Goal: Task Accomplishment & Management: Manage account settings

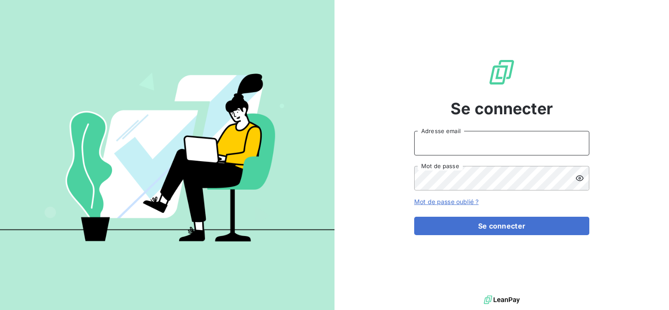
type input "[EMAIL_ADDRESS][DOMAIN_NAME]"
click at [484, 215] on form "[EMAIL_ADDRESS][DOMAIN_NAME] Adresse email Mot de passe Mot de passe oublié ? S…" at bounding box center [501, 183] width 175 height 104
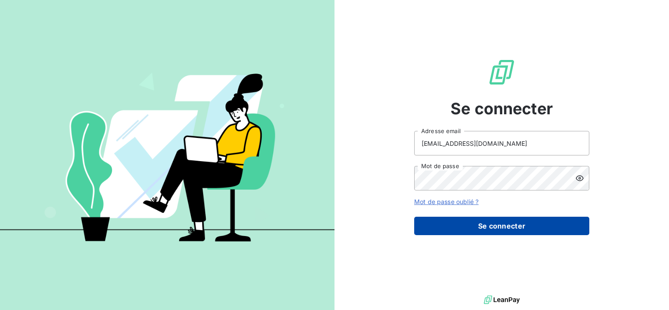
click at [485, 224] on button "Se connecter" at bounding box center [501, 226] width 175 height 18
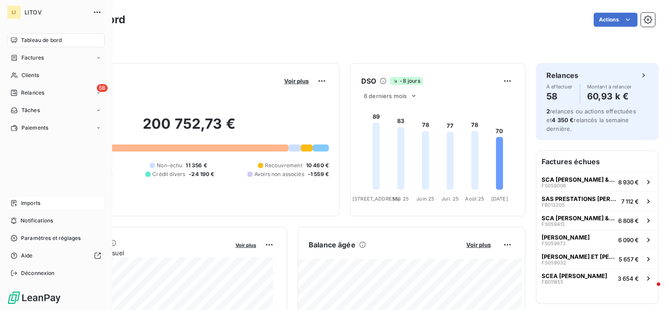
click at [40, 203] on span "Imports" at bounding box center [30, 203] width 19 height 8
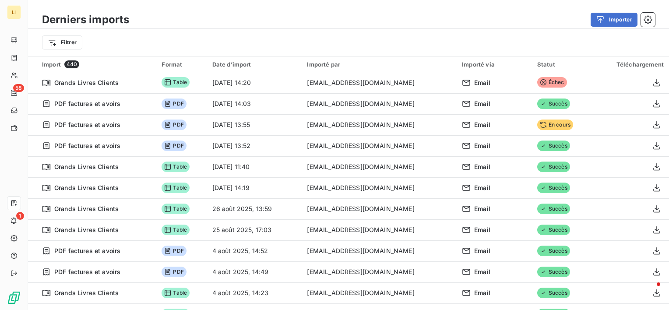
click at [411, 50] on div "Filtrer" at bounding box center [348, 42] width 613 height 17
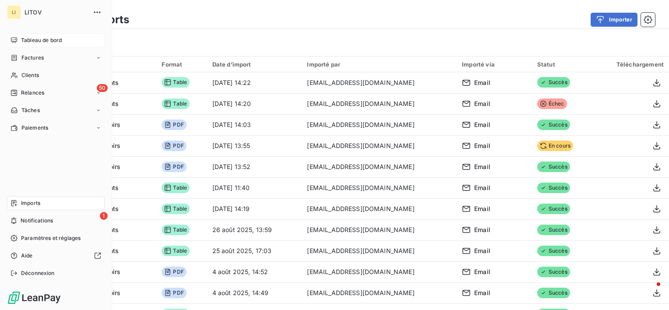
click at [25, 44] on span "Tableau de bord" at bounding box center [41, 40] width 41 height 8
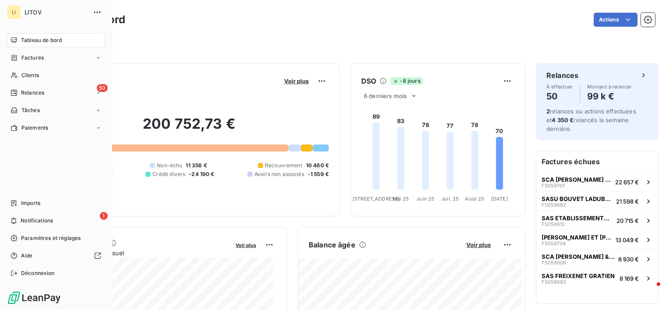
click at [28, 35] on div "Tableau de bord" at bounding box center [56, 40] width 98 height 14
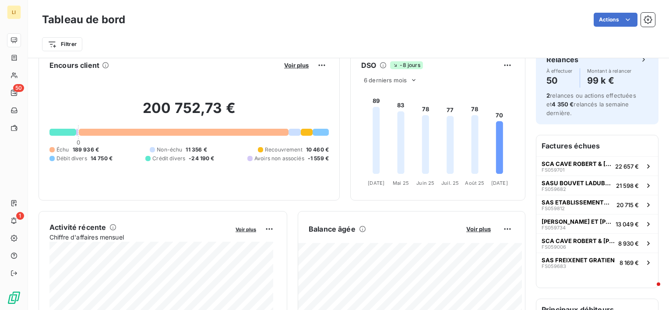
scroll to position [15, 0]
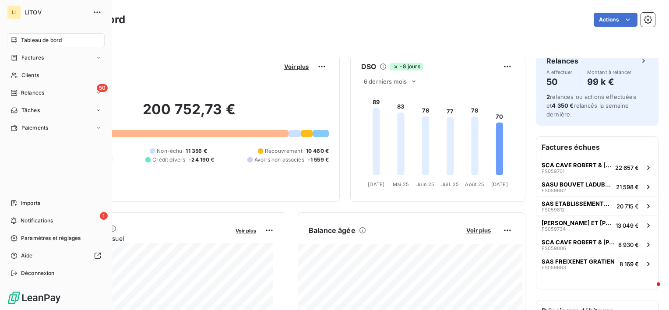
click at [25, 93] on span "Relances" at bounding box center [32, 93] width 23 height 8
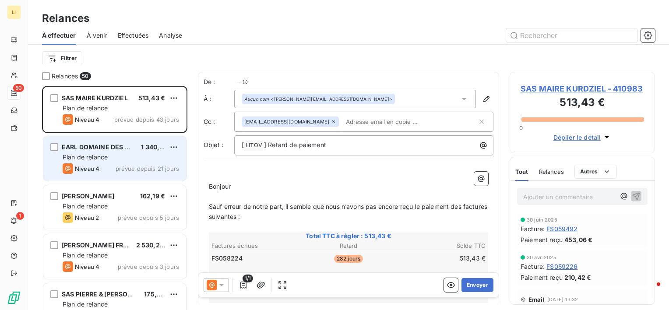
scroll to position [217, 138]
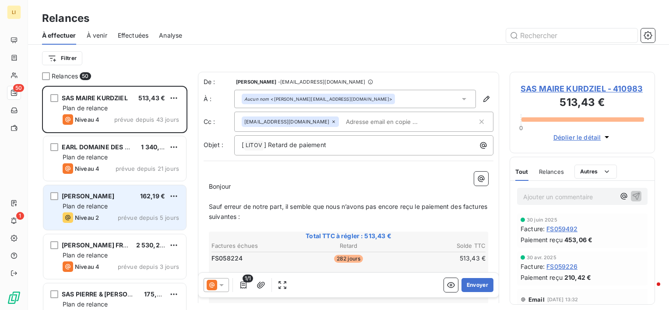
click at [107, 208] on span "Plan de relance" at bounding box center [85, 205] width 45 height 7
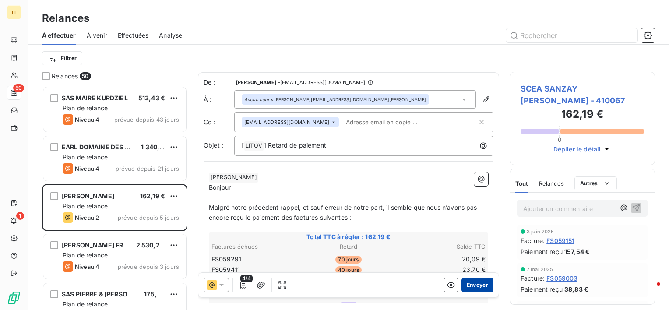
click at [473, 286] on button "Envoyer" at bounding box center [478, 285] width 32 height 14
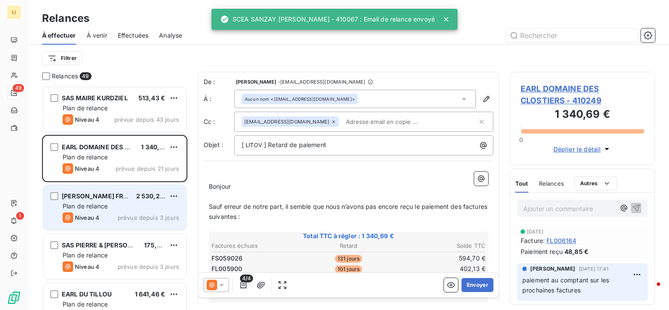
click at [133, 207] on div "Plan de relance" at bounding box center [121, 206] width 116 height 9
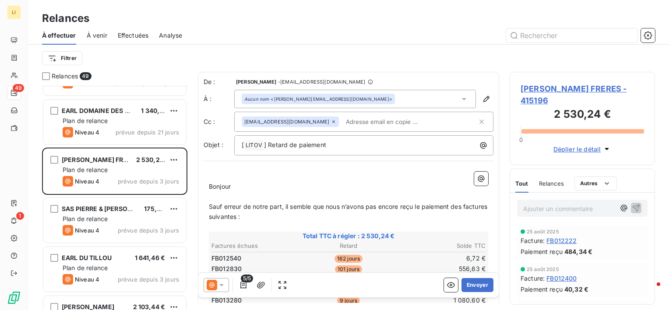
scroll to position [44, 0]
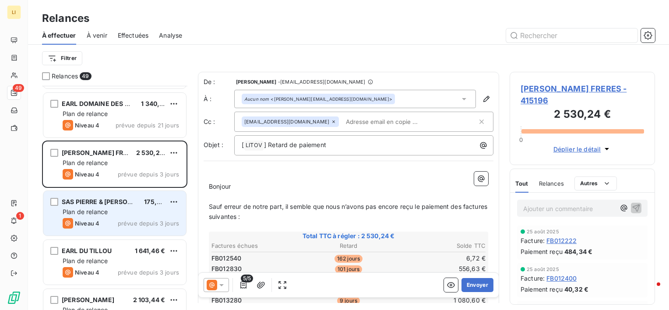
click at [122, 203] on span "SAS PIERRE & BERTRAND COULY" at bounding box center [109, 201] width 95 height 7
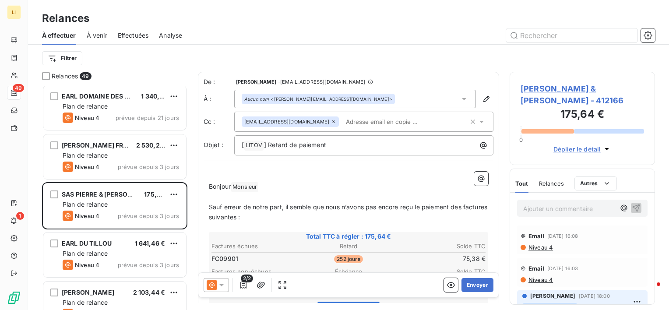
scroll to position [59, 0]
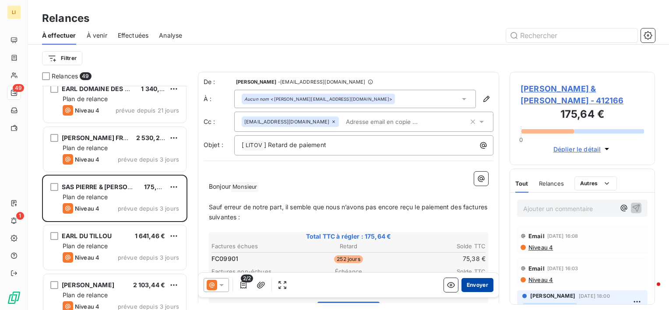
click at [473, 285] on button "Envoyer" at bounding box center [478, 285] width 32 height 14
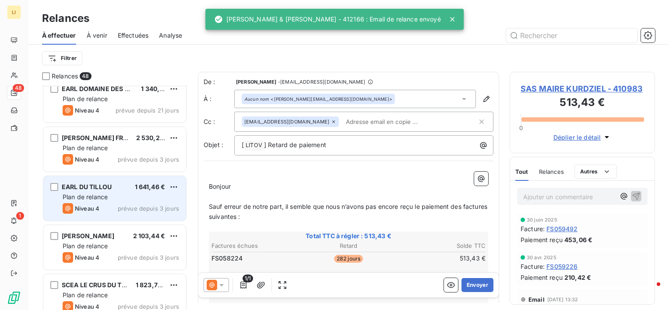
click at [80, 191] on div "EARL DU TILLOU 1 641,46 € Plan de relance Niveau 4 prévue depuis 3 jours" at bounding box center [114, 198] width 143 height 45
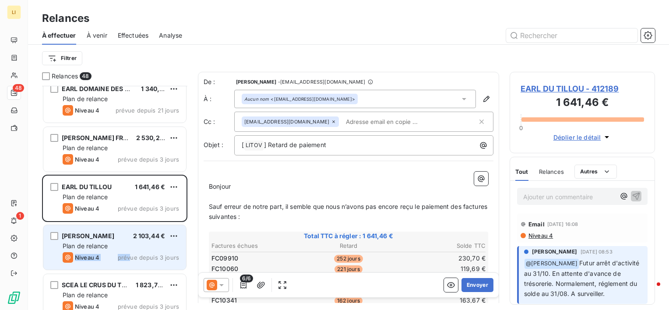
click at [131, 250] on div "VARANNE NICOLAS 2 103,44 € Plan de relance Niveau 4 prévue depuis 3 jours" at bounding box center [114, 247] width 143 height 45
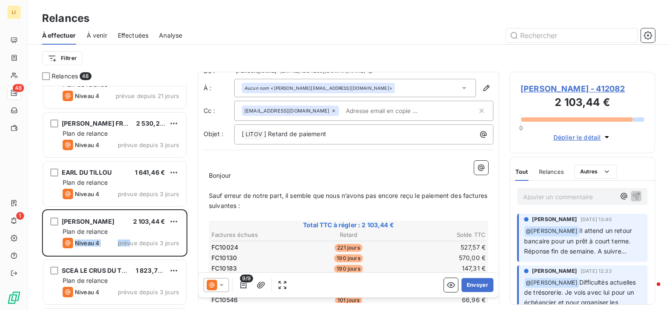
scroll to position [15, 0]
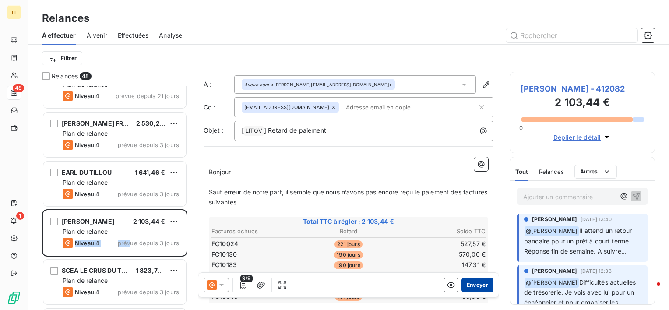
click at [476, 286] on button "Envoyer" at bounding box center [478, 285] width 32 height 14
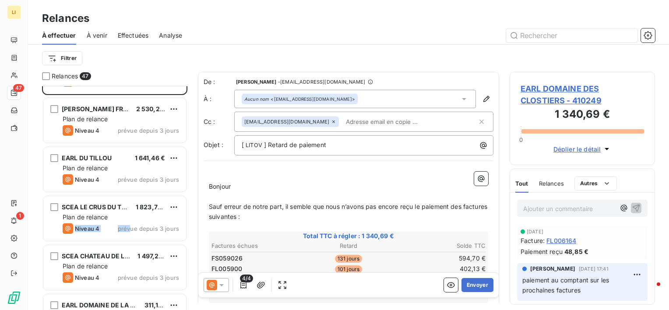
scroll to position [102, 0]
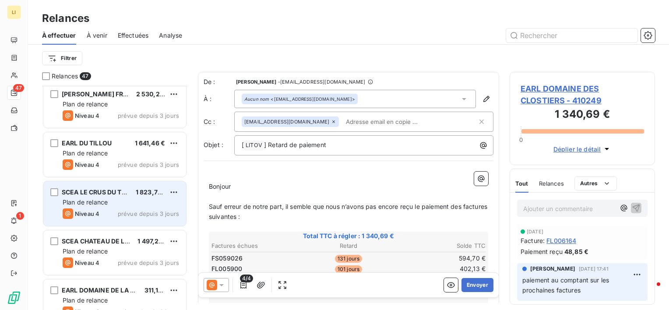
click at [85, 192] on span "SCEA LE CRUS DU TSAR" at bounding box center [98, 191] width 72 height 7
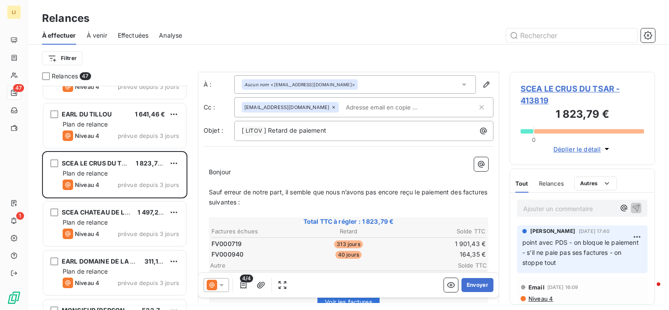
scroll to position [131, 0]
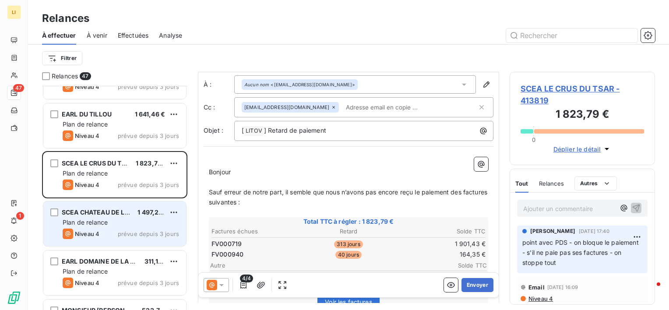
click at [91, 225] on span "Plan de relance" at bounding box center [85, 222] width 45 height 7
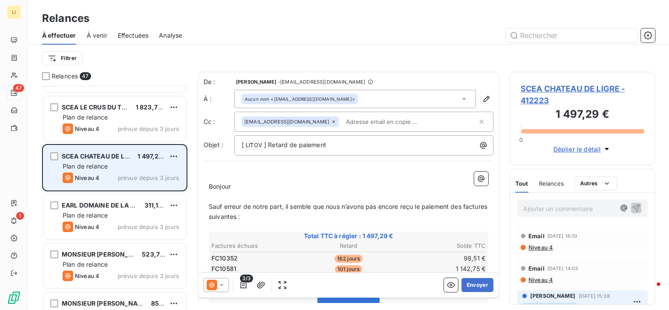
scroll to position [190, 0]
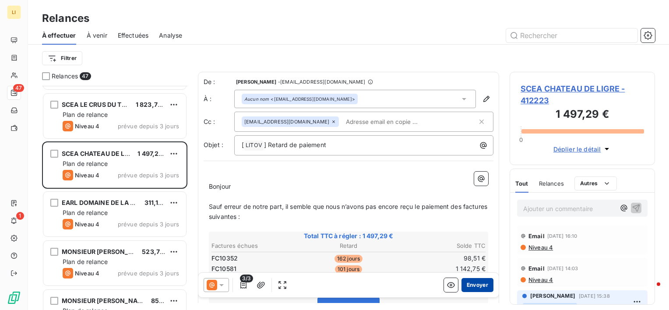
click at [473, 284] on button "Envoyer" at bounding box center [478, 285] width 32 height 14
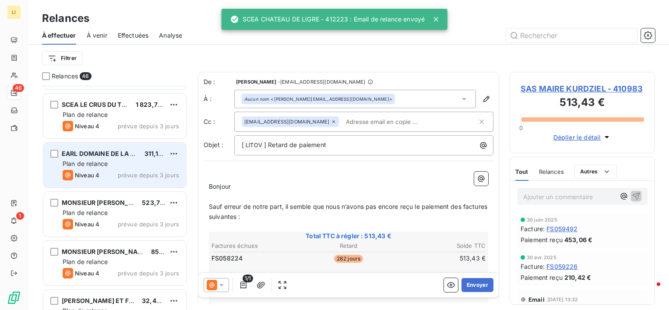
click at [82, 154] on span "EARL DOMAINE DE LA NOUE" at bounding box center [105, 153] width 86 height 7
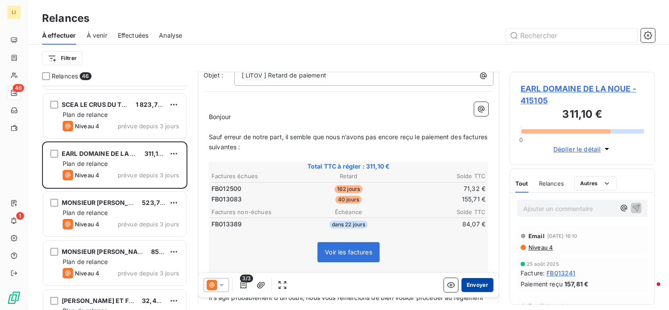
scroll to position [73, 0]
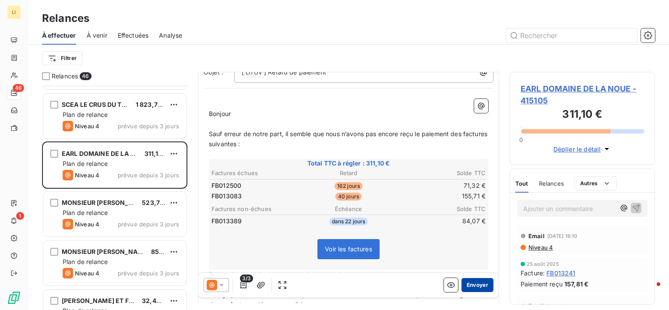
click at [470, 286] on button "Envoyer" at bounding box center [478, 285] width 32 height 14
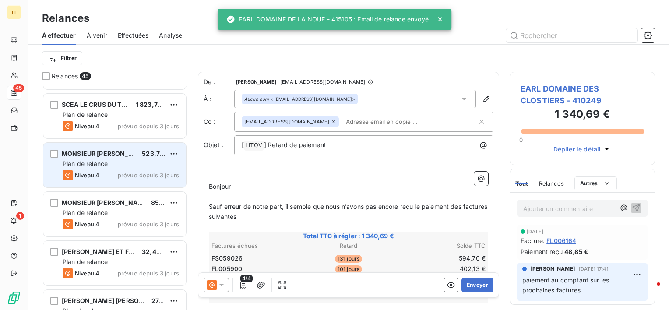
click at [106, 164] on span "Plan de relance" at bounding box center [85, 163] width 45 height 7
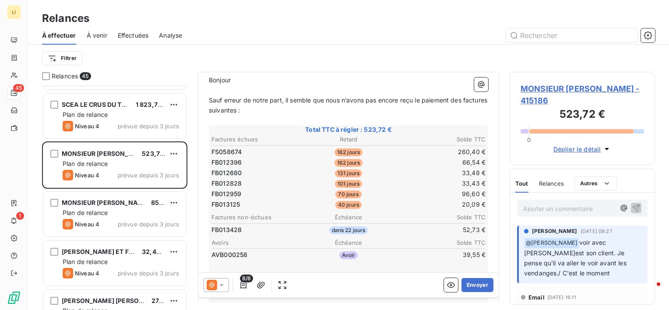
scroll to position [117, 0]
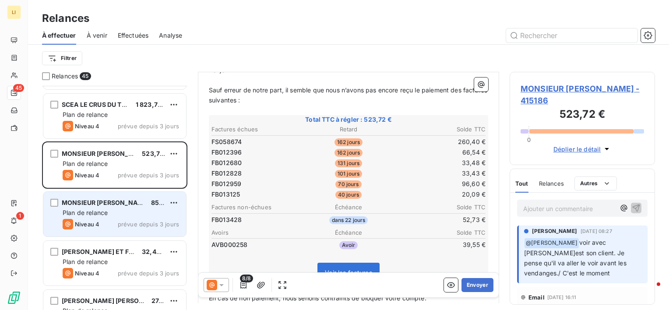
click at [96, 201] on span "MONSIEUR MABILEAU JEAN" at bounding box center [132, 202] width 141 height 7
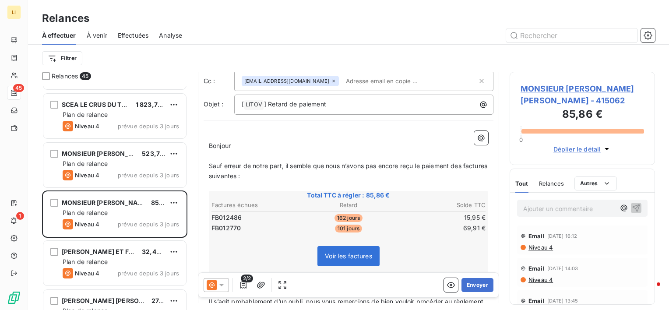
scroll to position [44, 0]
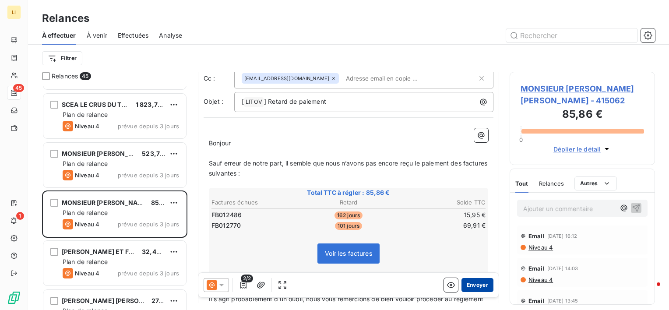
click at [464, 280] on button "Envoyer" at bounding box center [478, 285] width 32 height 14
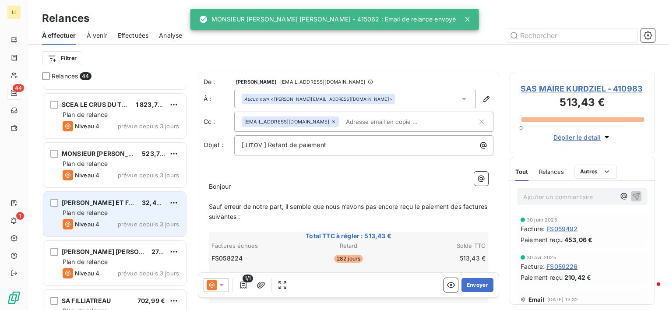
click at [81, 219] on div "Niveau 4" at bounding box center [81, 224] width 37 height 11
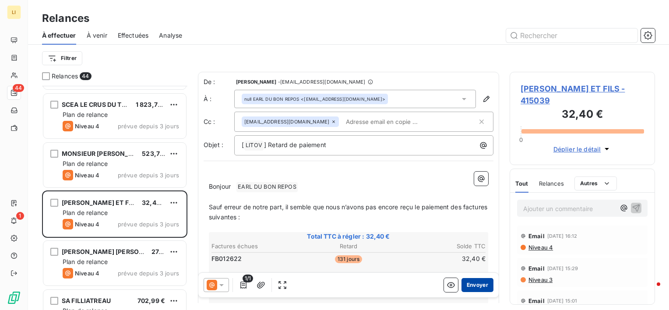
click at [463, 282] on button "Envoyer" at bounding box center [478, 285] width 32 height 14
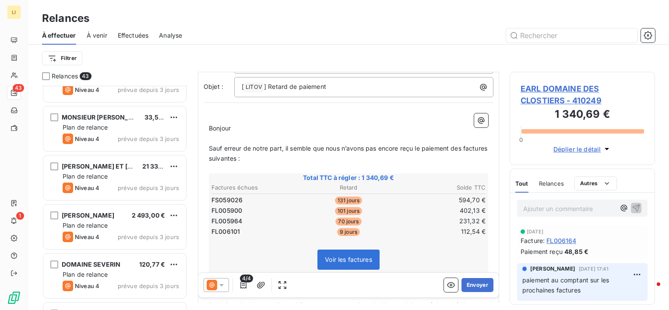
scroll to position [394, 0]
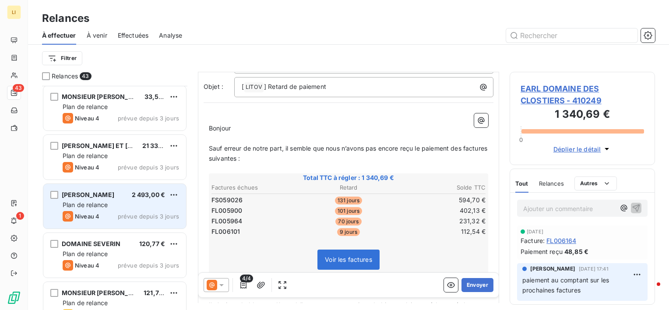
click at [122, 199] on div "EARL JULIEN FOUET 2 493,00 € Plan de relance Niveau 4 prévue depuis 3 jours" at bounding box center [114, 206] width 143 height 45
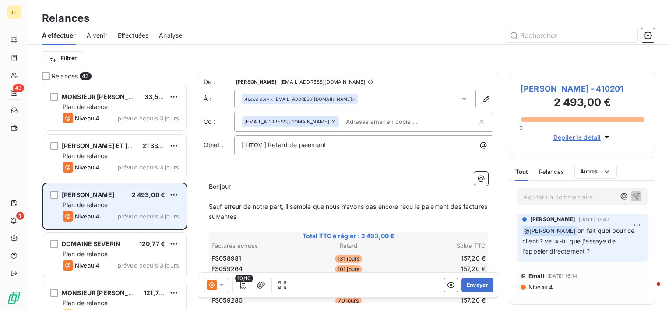
scroll to position [453, 0]
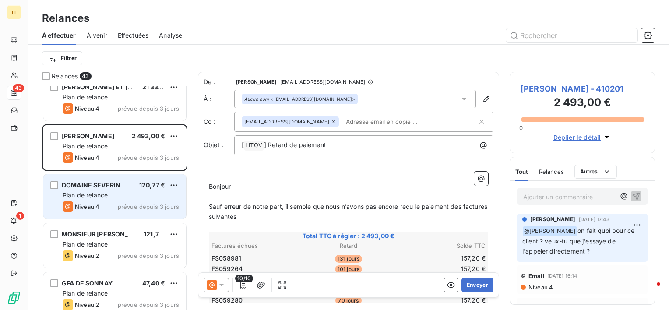
click at [107, 190] on div "DOMAINE SEVERIN 120,77 € Plan de relance Niveau 4 prévue depuis 3 jours" at bounding box center [114, 196] width 143 height 45
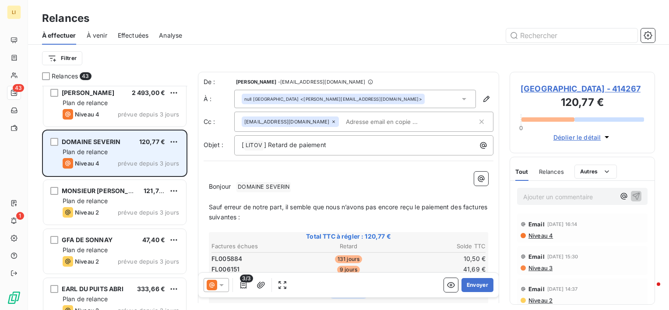
scroll to position [497, 0]
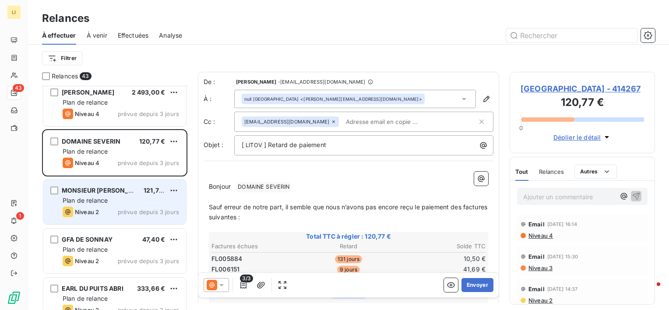
click at [104, 205] on div "MONSIEUR SYLVAIN COLLA 121,73 € Plan de relance Niveau 2 prévue depuis 3 jours" at bounding box center [114, 202] width 143 height 45
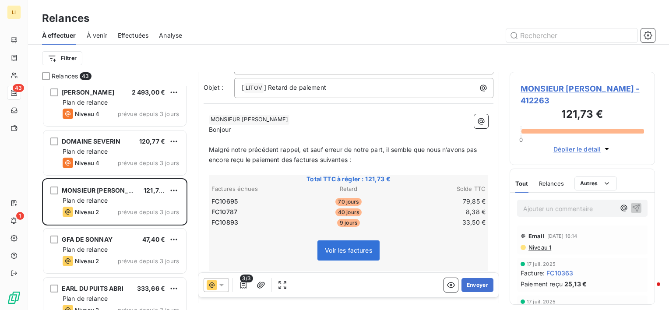
scroll to position [59, 0]
click at [478, 284] on button "Envoyer" at bounding box center [478, 285] width 32 height 14
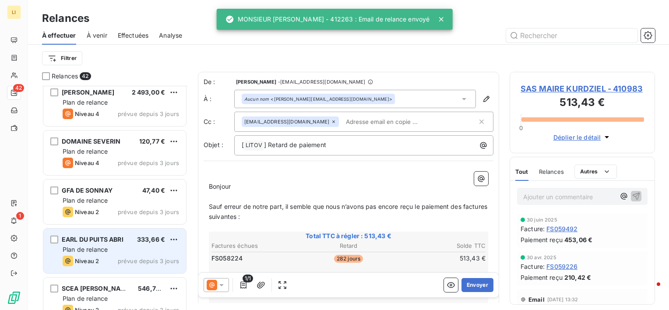
click at [82, 247] on span "Plan de relance" at bounding box center [85, 249] width 45 height 7
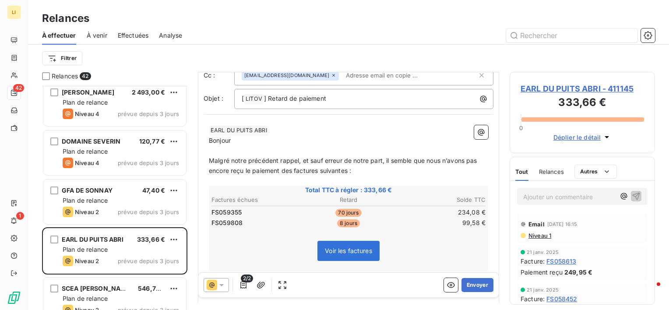
scroll to position [59, 0]
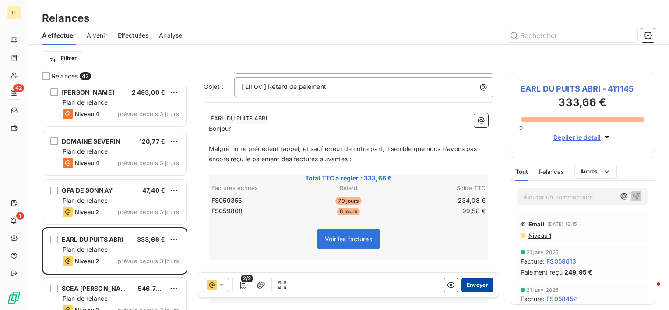
click at [469, 284] on button "Envoyer" at bounding box center [478, 285] width 32 height 14
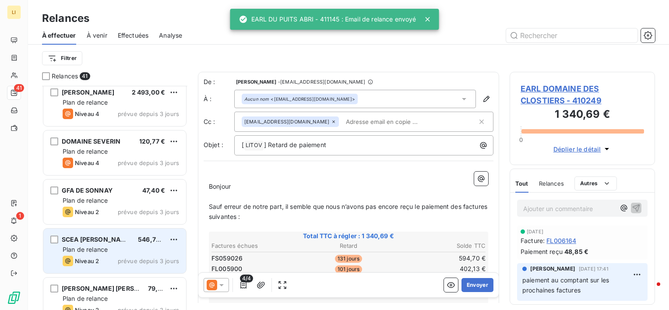
click at [109, 242] on span "SCEA PASQUIER NICOLAS" at bounding box center [97, 239] width 71 height 7
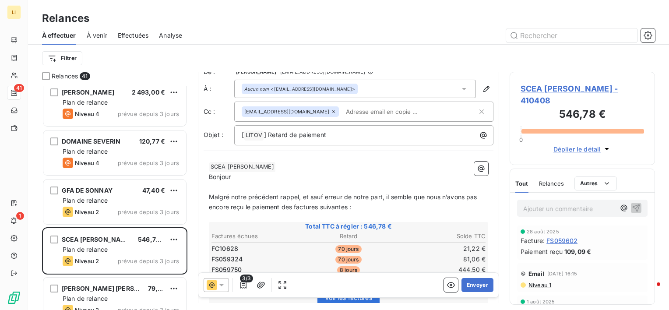
scroll to position [44, 0]
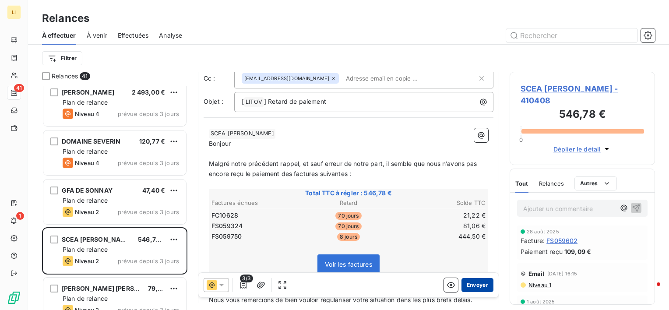
click at [473, 282] on button "Envoyer" at bounding box center [478, 285] width 32 height 14
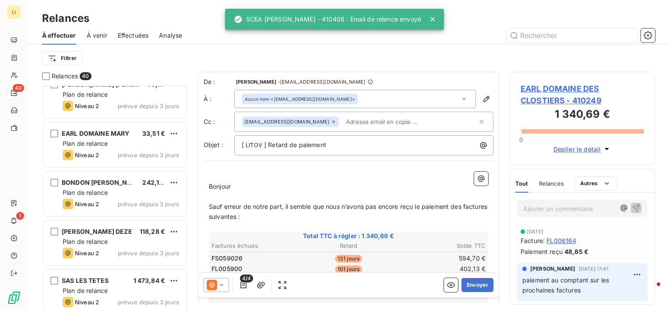
scroll to position [686, 0]
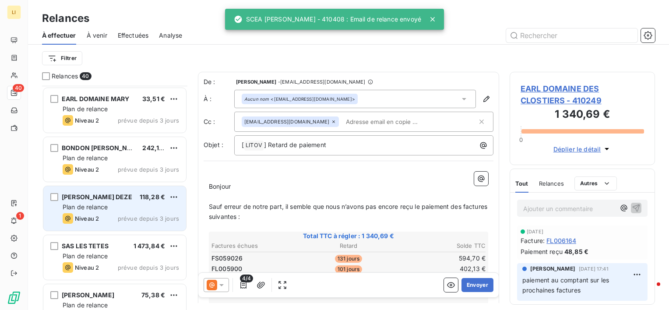
click at [90, 209] on span "Plan de relance" at bounding box center [85, 206] width 45 height 7
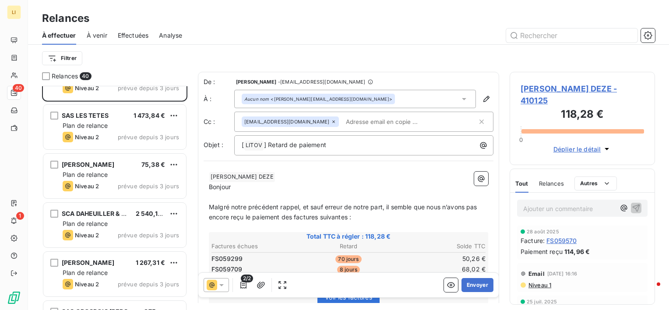
scroll to position [818, 0]
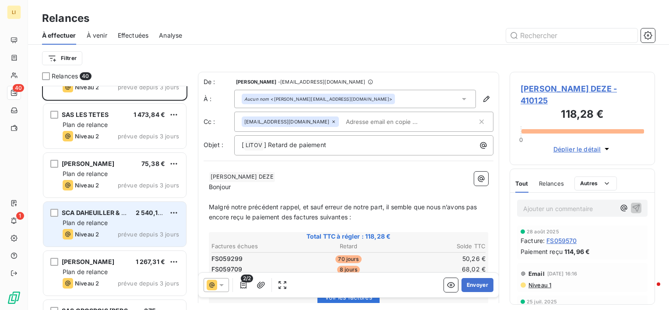
click at [93, 223] on span "Plan de relance" at bounding box center [85, 222] width 45 height 7
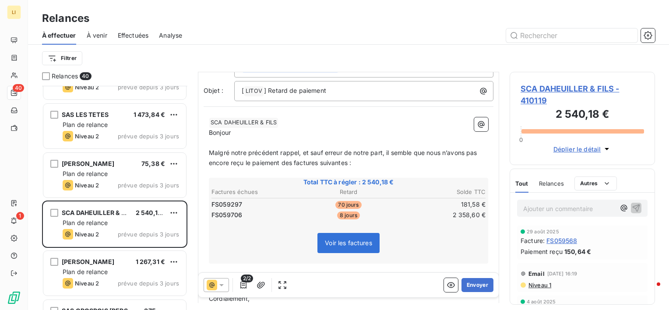
scroll to position [59, 0]
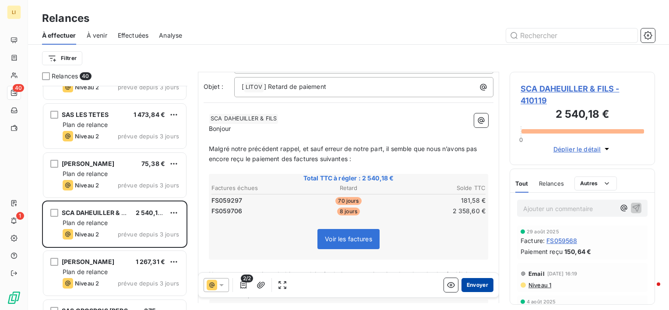
click at [469, 282] on button "Envoyer" at bounding box center [478, 285] width 32 height 14
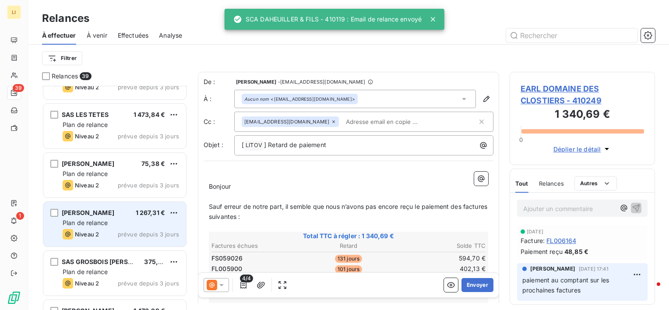
click at [105, 228] on div "SAS AMIRAULT 1 267,31 € Plan de relance Niveau 2 prévue depuis 3 jours" at bounding box center [114, 224] width 143 height 45
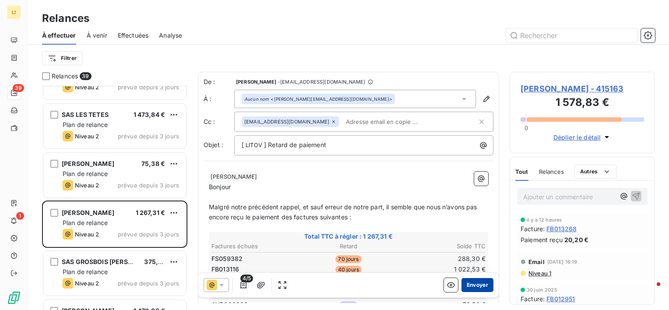
click at [471, 283] on button "Envoyer" at bounding box center [478, 285] width 32 height 14
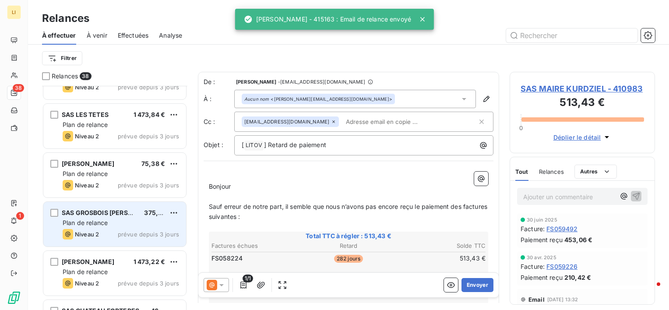
click at [79, 222] on span "Plan de relance" at bounding box center [85, 222] width 45 height 7
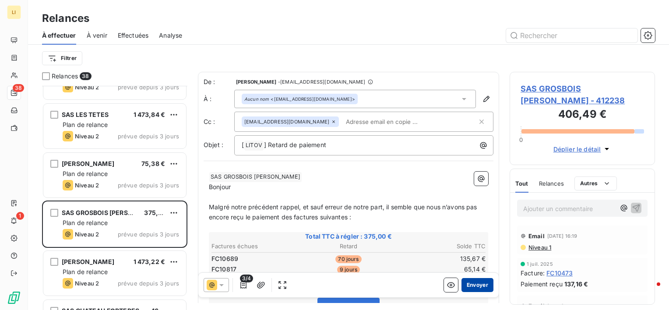
click at [476, 291] on button "Envoyer" at bounding box center [478, 285] width 32 height 14
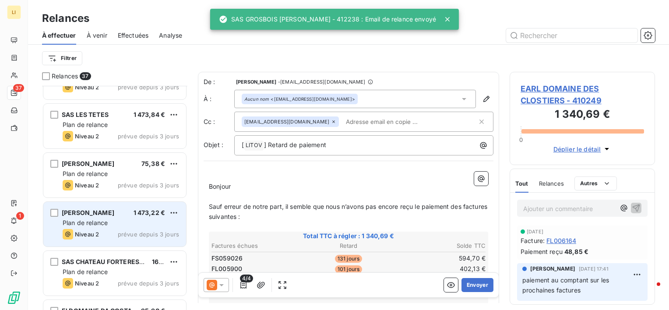
click at [113, 228] on div "EARL CHATEAU PIERRE BISE 1 473,22 € Plan de relance Niveau 2 prévue depuis 3 jo…" at bounding box center [114, 224] width 143 height 45
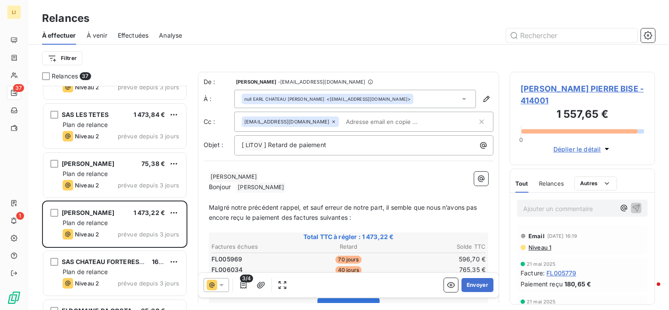
drag, startPoint x: 471, startPoint y: 281, endPoint x: 350, endPoint y: 219, distance: 136.1
click at [353, 219] on div "De : VERONICA LAIRE-LORA - rappels@leanpay.io À : null EARL CHATEAU PIERRE BISE…" at bounding box center [348, 187] width 301 height 231
click at [286, 191] on span "EARL CHATEAU PIERRE BISE ﻿" at bounding box center [260, 188] width 49 height 10
click at [477, 285] on button "Envoyer" at bounding box center [478, 285] width 32 height 14
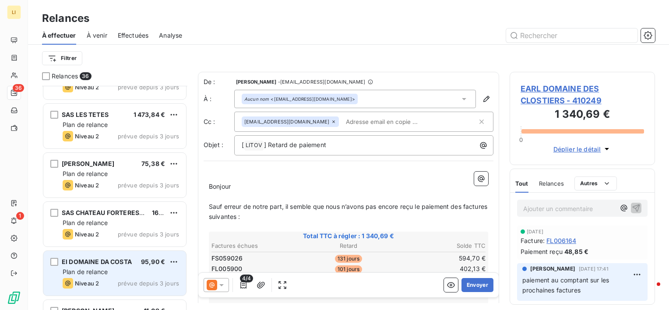
click at [124, 274] on div "Plan de relance" at bounding box center [121, 272] width 116 height 9
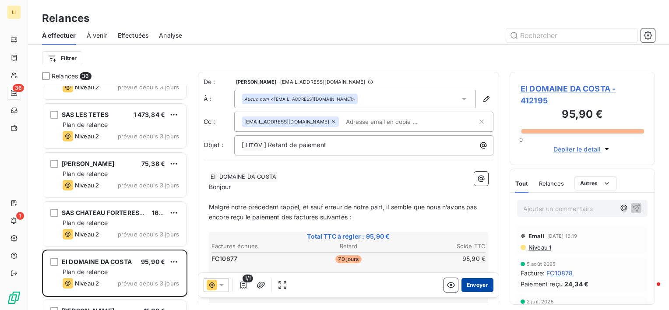
click at [473, 290] on button "Envoyer" at bounding box center [478, 285] width 32 height 14
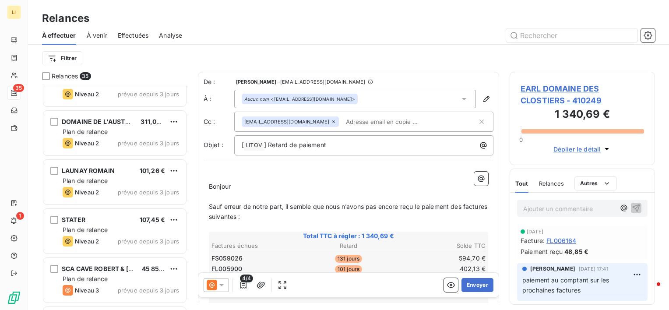
scroll to position [1358, 0]
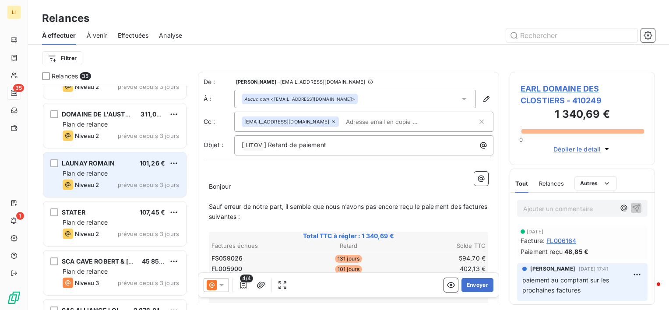
click at [111, 165] on span "LAUNAY ROMAIN" at bounding box center [88, 162] width 53 height 7
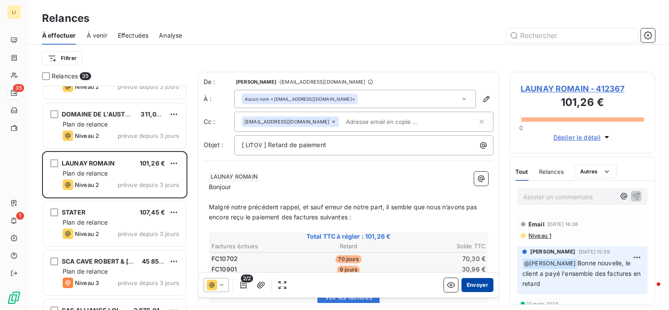
click at [470, 286] on button "Envoyer" at bounding box center [478, 285] width 32 height 14
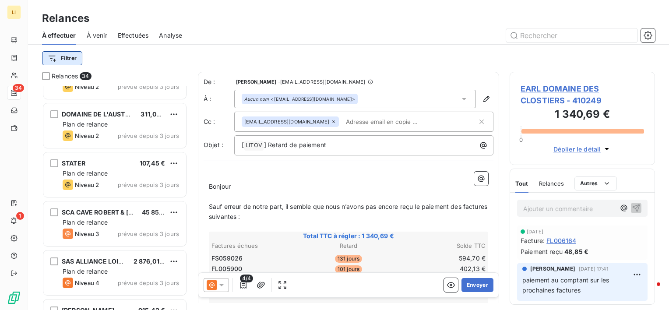
click at [64, 54] on html "LI 34 1 Relances À effectuer À venir Effectuées Analyse Filtrer Relances 34 PEL…" at bounding box center [334, 155] width 669 height 310
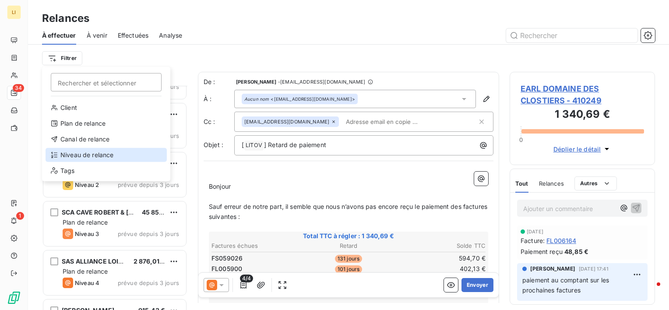
click at [92, 156] on div "Niveau de relance" at bounding box center [106, 155] width 121 height 14
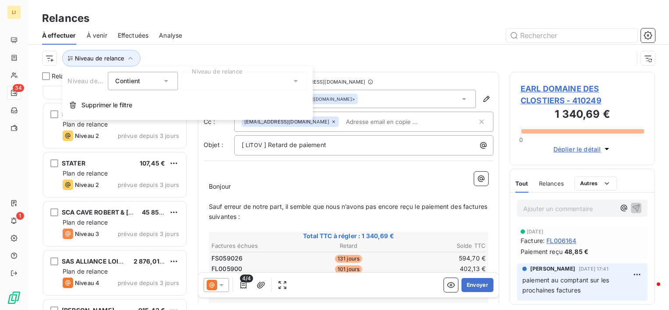
click at [237, 87] on div at bounding box center [244, 81] width 126 height 18
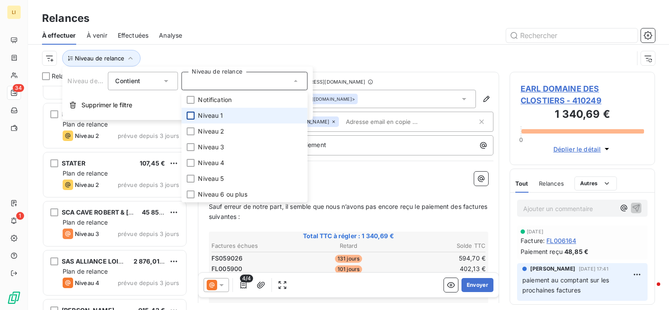
click at [194, 115] on div at bounding box center [191, 116] width 8 height 8
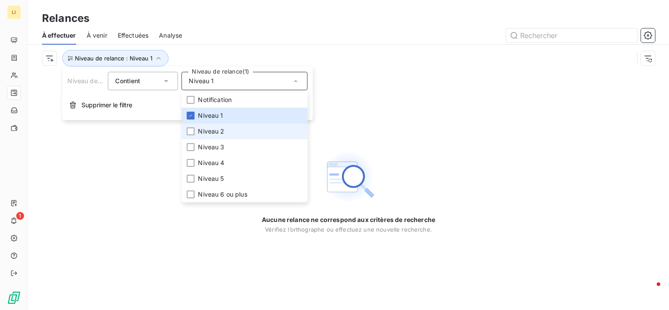
drag, startPoint x: 191, startPoint y: 130, endPoint x: 204, endPoint y: 138, distance: 15.8
click at [191, 131] on div at bounding box center [191, 131] width 8 height 8
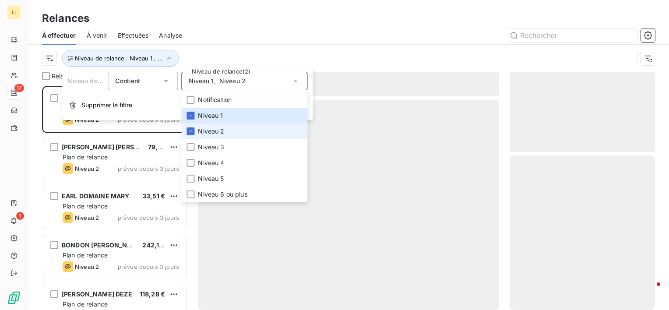
scroll to position [217, 138]
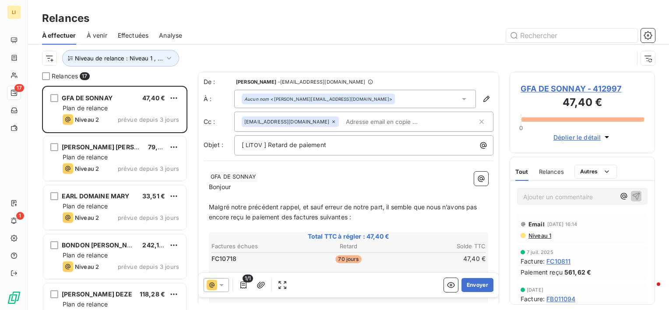
click at [247, 42] on div at bounding box center [424, 35] width 462 height 14
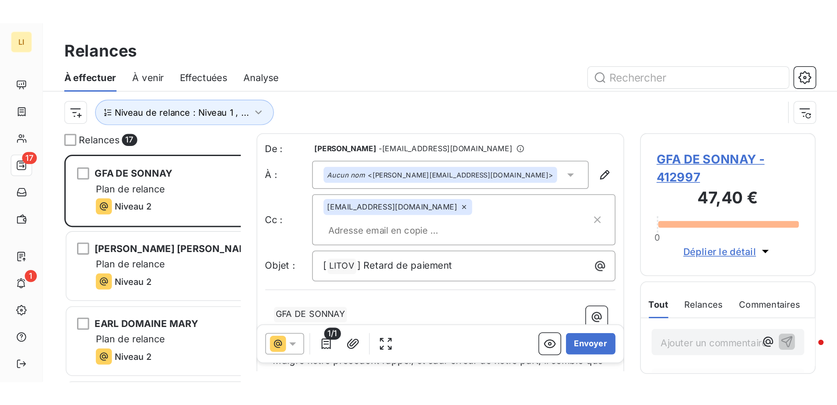
scroll to position [312, 181]
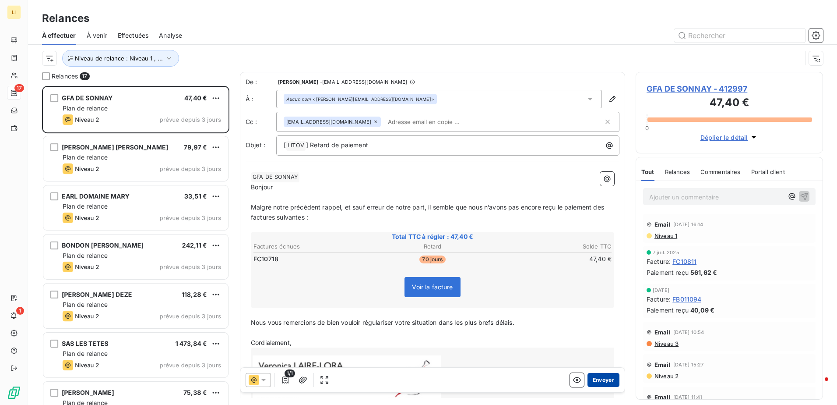
click at [592, 310] on button "Envoyer" at bounding box center [604, 380] width 32 height 14
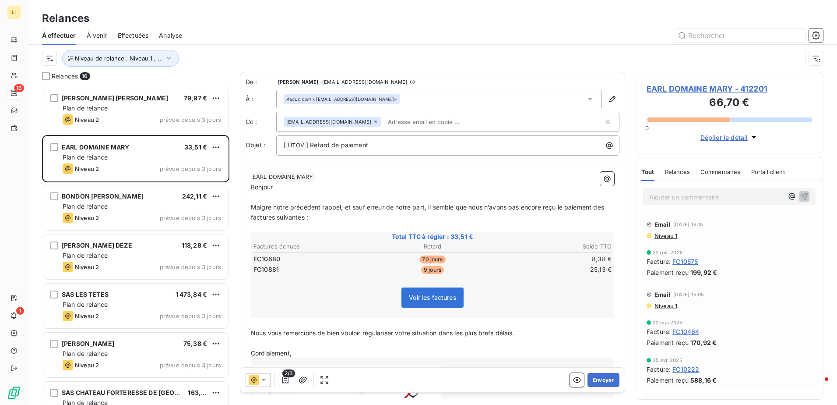
click at [592, 310] on button "Envoyer" at bounding box center [604, 380] width 32 height 14
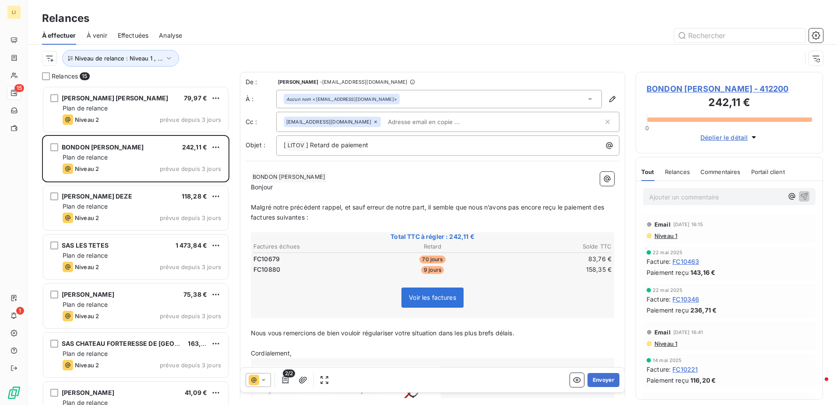
click at [592, 310] on button "Envoyer" at bounding box center [604, 380] width 32 height 14
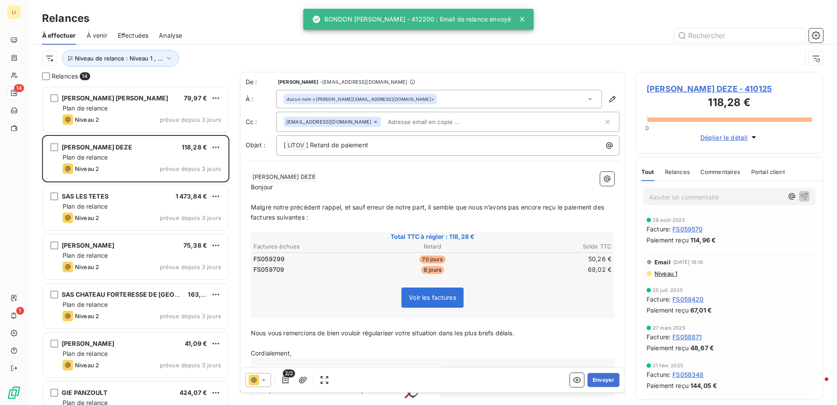
click at [592, 310] on button "Envoyer" at bounding box center [604, 380] width 32 height 14
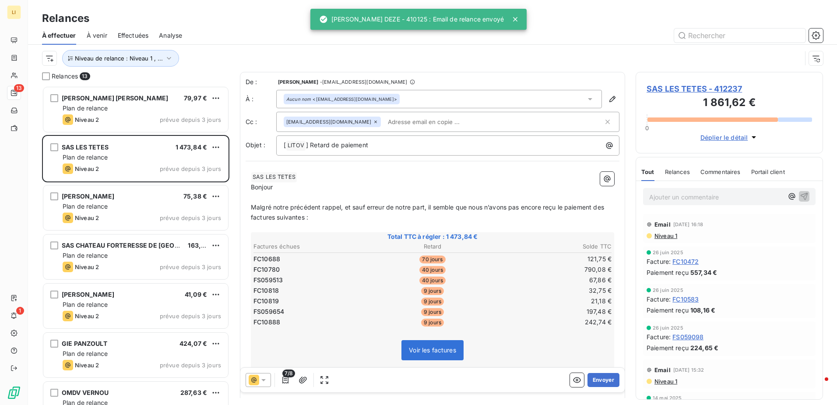
click at [592, 310] on button "Envoyer" at bounding box center [604, 380] width 32 height 14
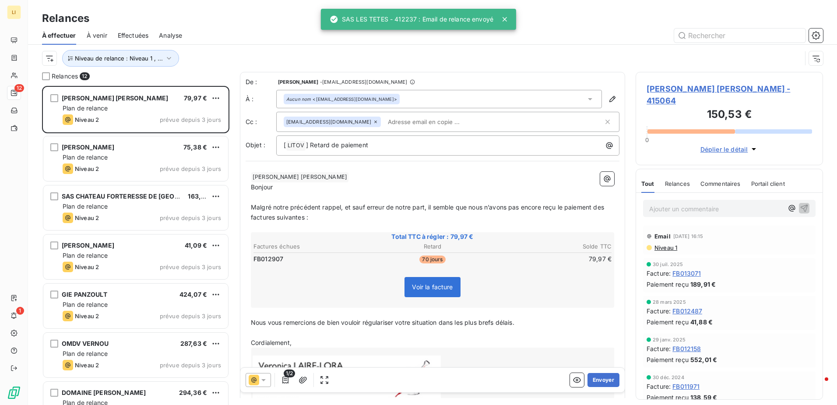
click at [592, 310] on button "Envoyer" at bounding box center [604, 380] width 32 height 14
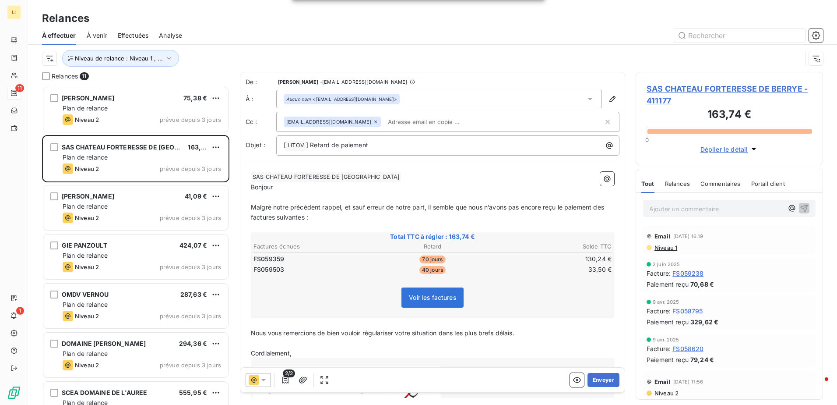
click at [592, 310] on button "Envoyer" at bounding box center [604, 380] width 32 height 14
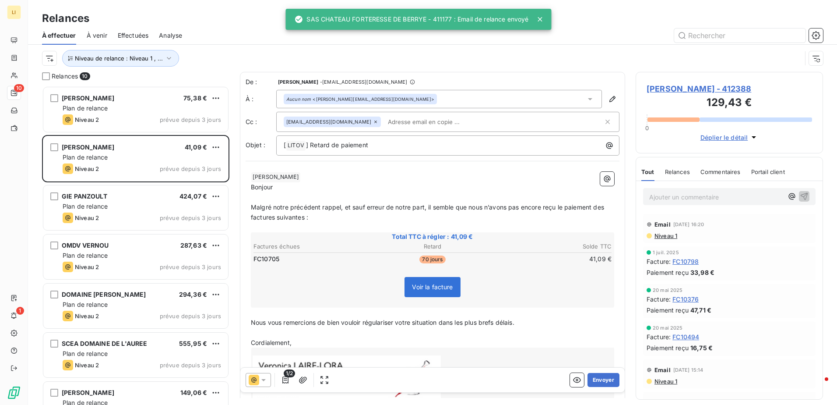
click at [592, 310] on button "Envoyer" at bounding box center [604, 380] width 32 height 14
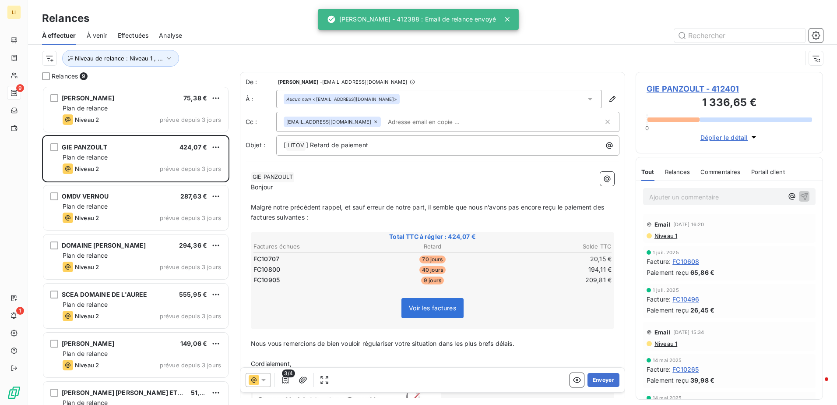
click at [592, 310] on button "Envoyer" at bounding box center [604, 380] width 32 height 14
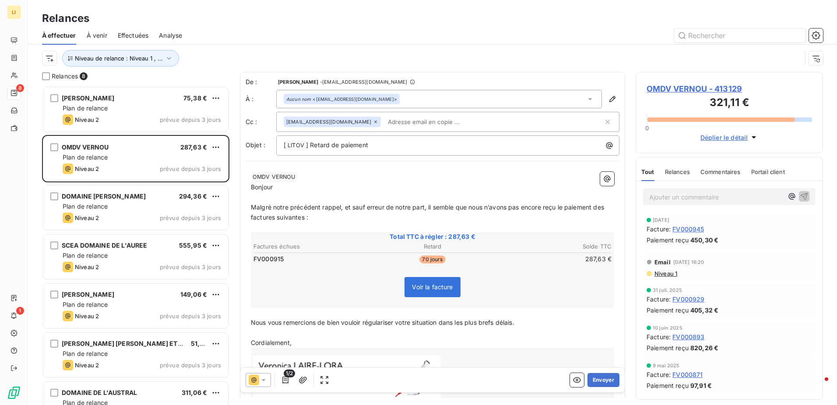
click at [592, 310] on button "Envoyer" at bounding box center [604, 380] width 32 height 14
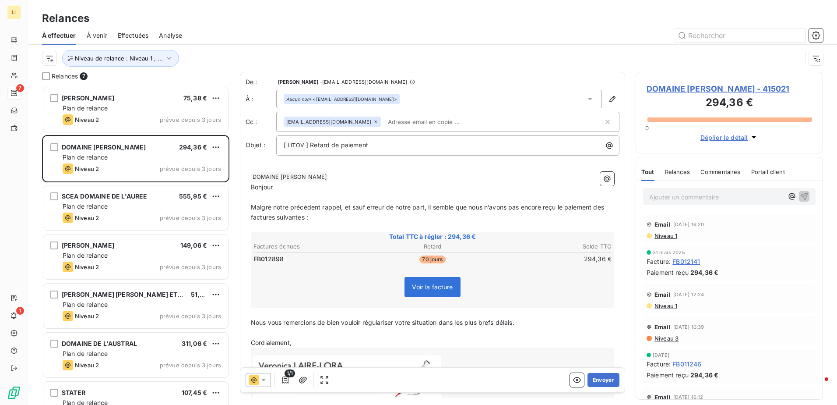
click at [592, 310] on button "Envoyer" at bounding box center [604, 380] width 32 height 14
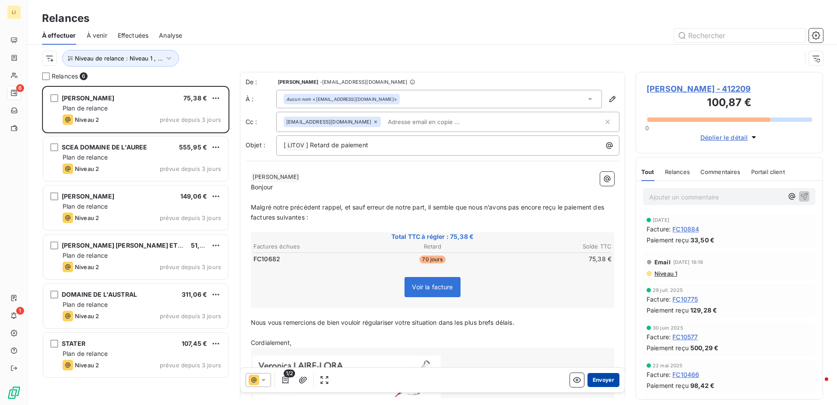
click at [601, 310] on button "Envoyer" at bounding box center [604, 380] width 32 height 14
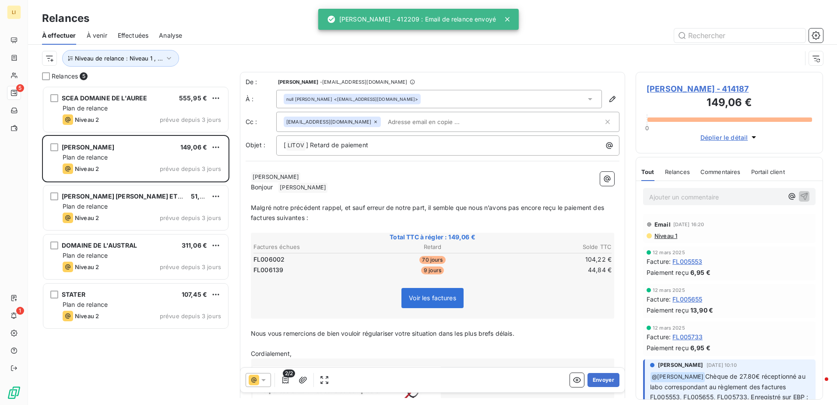
click at [321, 183] on span "RAHARD Emmanuel ﻿" at bounding box center [303, 188] width 49 height 10
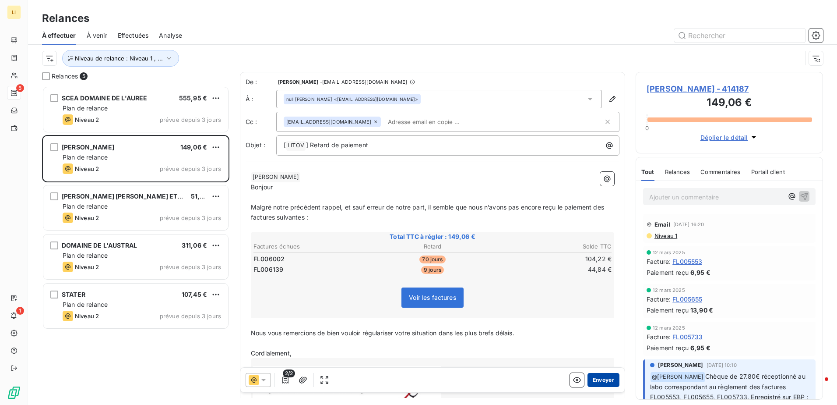
click at [601, 310] on button "Envoyer" at bounding box center [604, 380] width 32 height 14
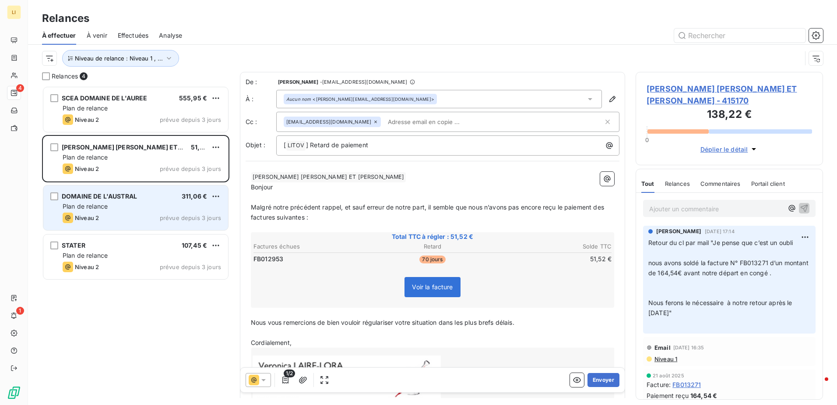
click at [125, 212] on div "DOMAINE DE L'AUSTRAL 311,06 € Plan de relance Niveau 2 prévue depuis 3 jours" at bounding box center [135, 207] width 185 height 45
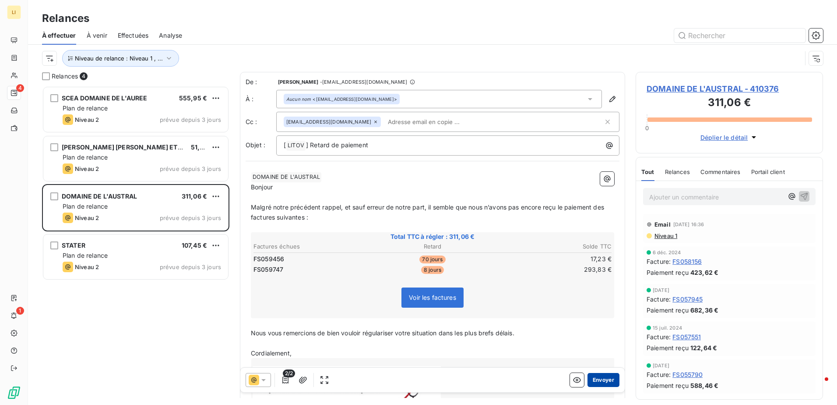
click at [604, 310] on button "Envoyer" at bounding box center [604, 380] width 32 height 14
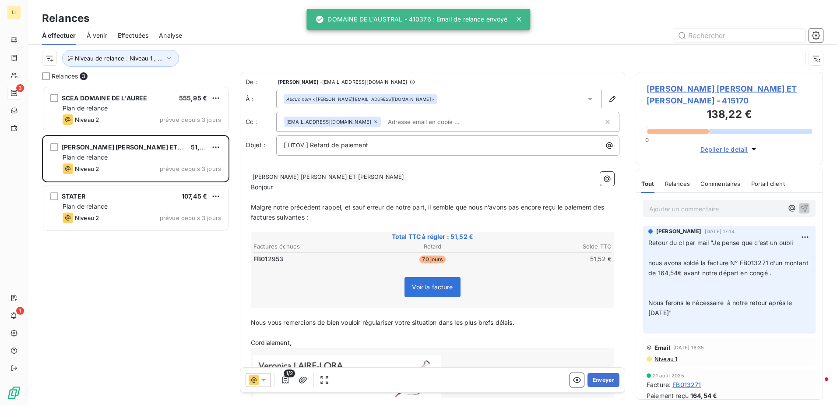
click at [604, 310] on button "Envoyer" at bounding box center [604, 380] width 32 height 14
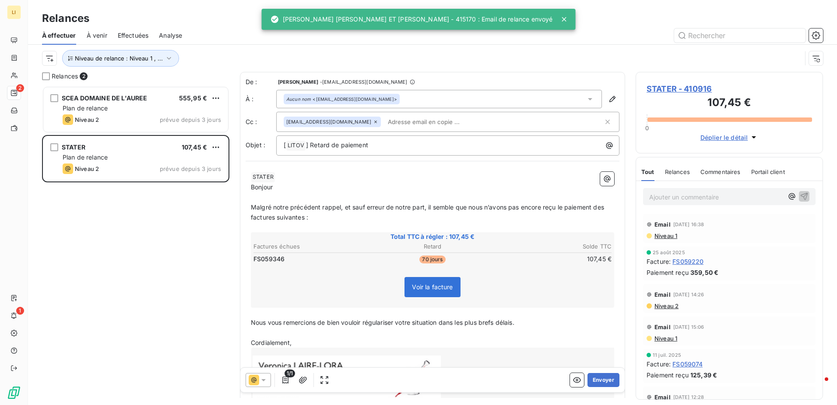
click at [604, 310] on button "Envoyer" at bounding box center [604, 380] width 32 height 14
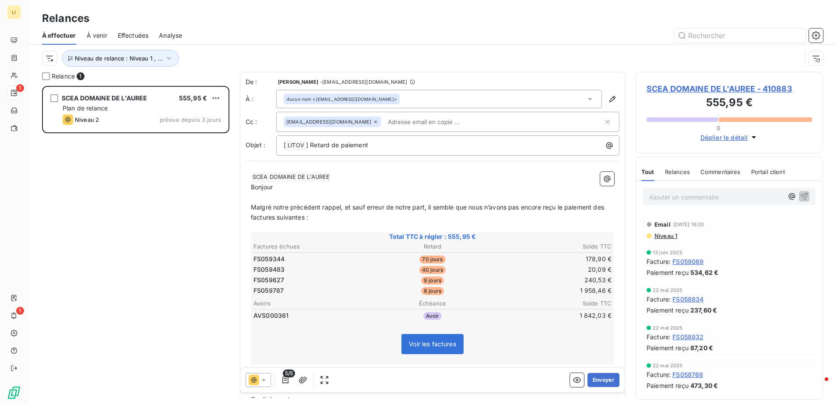
click at [604, 310] on button "Envoyer" at bounding box center [604, 380] width 32 height 14
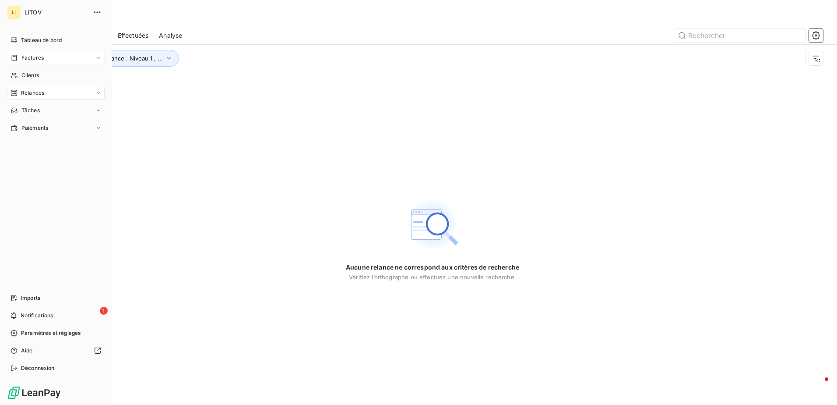
click at [21, 56] on div "Factures" at bounding box center [27, 58] width 33 height 8
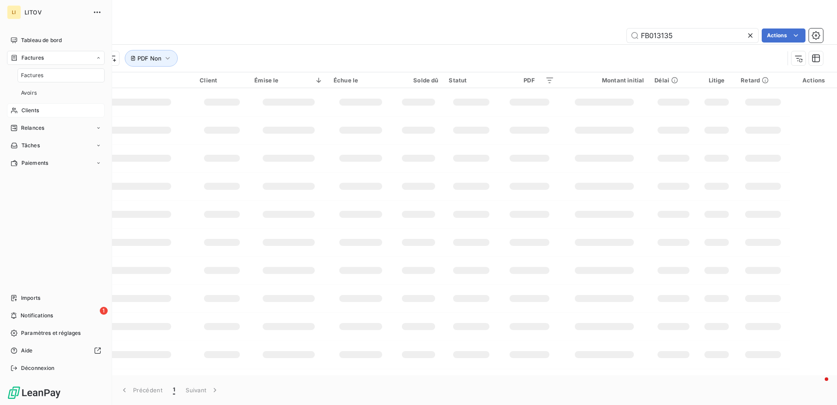
click at [33, 106] on div "Clients" at bounding box center [56, 110] width 98 height 14
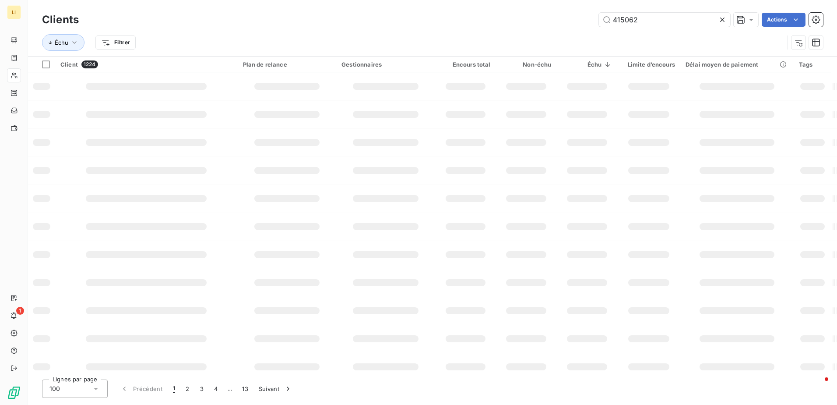
type input "415062"
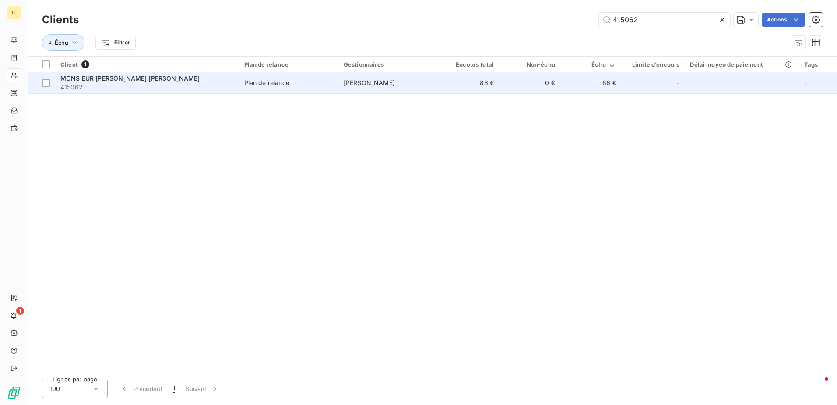
click at [365, 80] on span "Ségolène Moussu" at bounding box center [369, 82] width 51 height 7
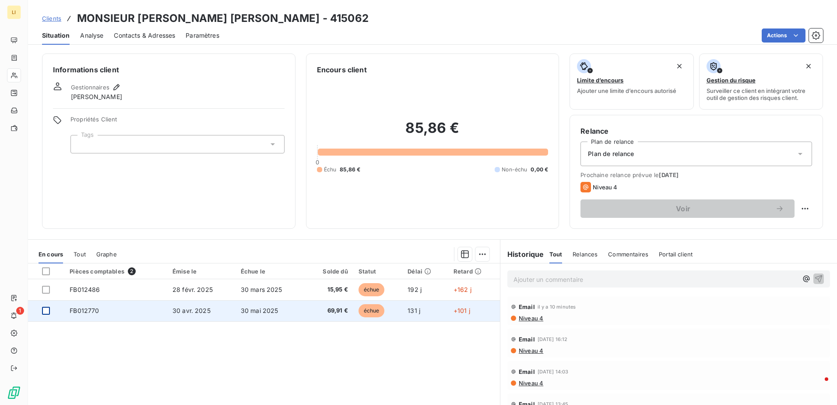
click at [49, 310] on div at bounding box center [46, 311] width 8 height 8
click at [247, 310] on td "30 mai 2025" at bounding box center [271, 310] width 70 height 21
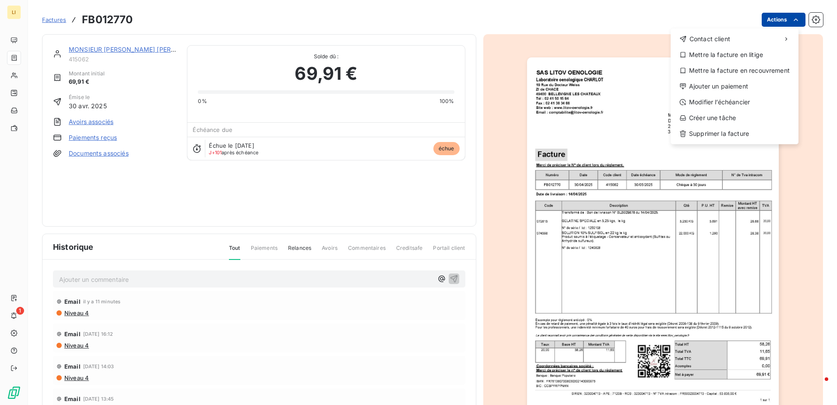
click at [669, 19] on html "LI 1 Factures FB012770 Actions Contact client Mettre la facture en litige Mettr…" at bounding box center [418, 202] width 837 height 405
click at [669, 90] on div "Ajouter un paiement" at bounding box center [734, 86] width 121 height 14
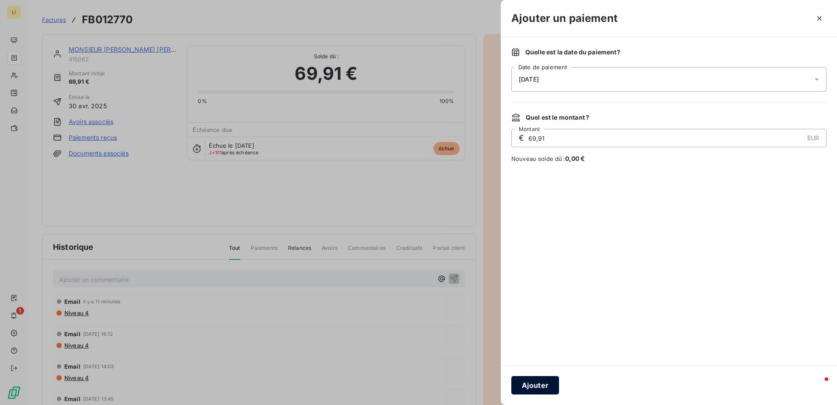
click at [544, 310] on button "Ajouter" at bounding box center [536, 385] width 48 height 18
